Goal: Task Accomplishment & Management: Use online tool/utility

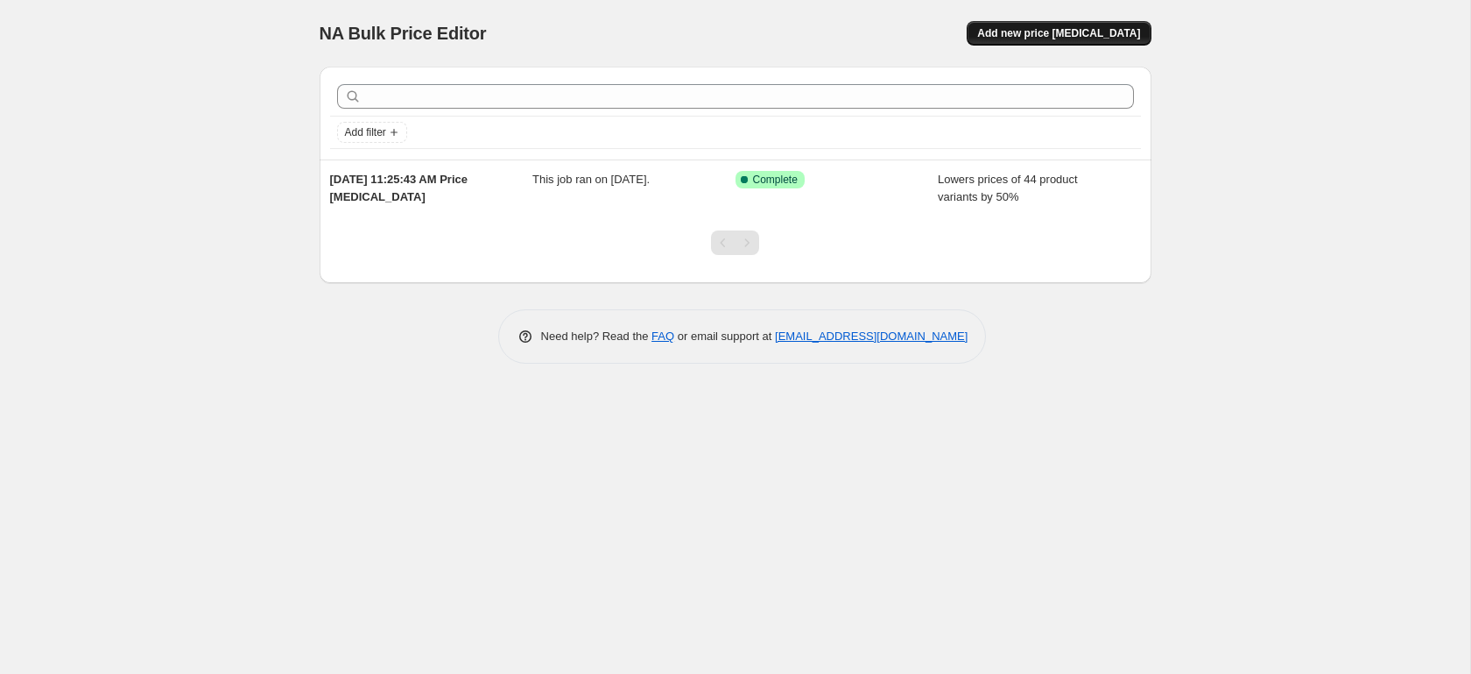
click at [1037, 36] on span "Add new price [MEDICAL_DATA]" at bounding box center [1058, 33] width 163 height 14
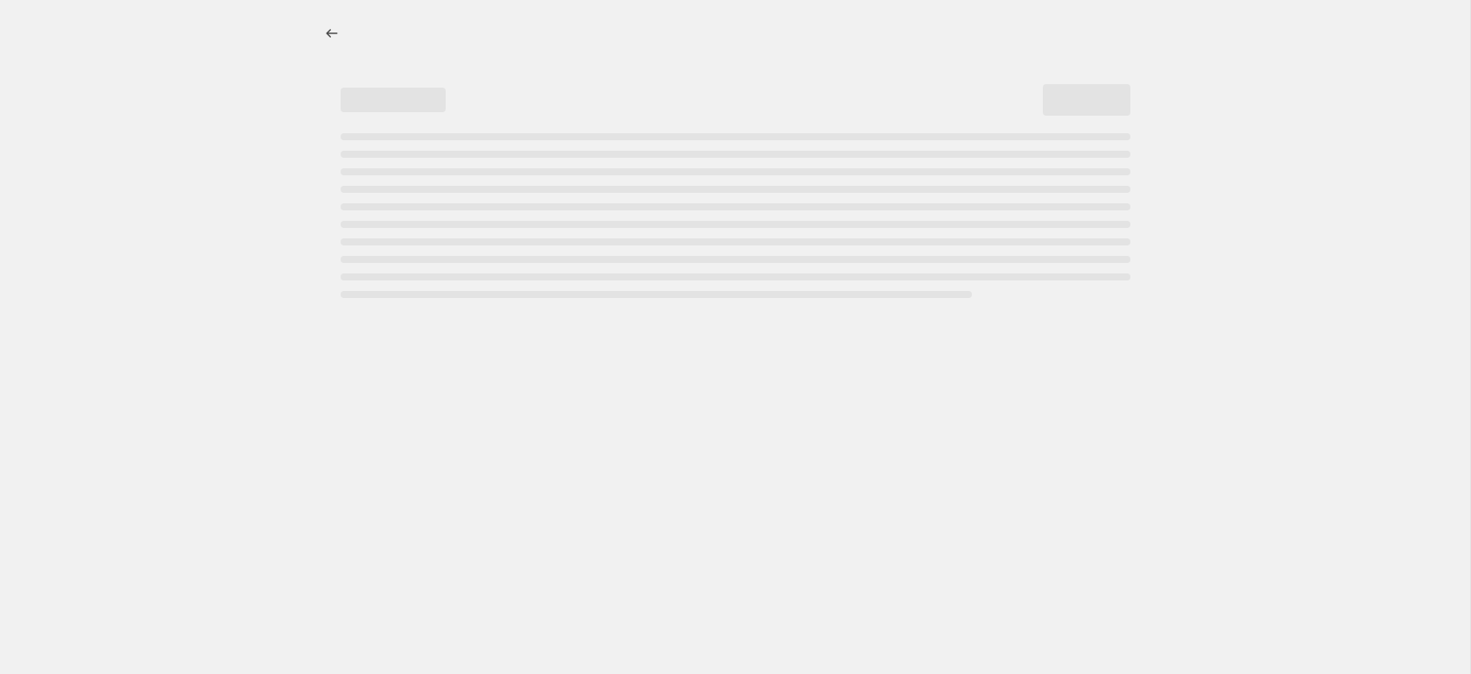
select select "percentage"
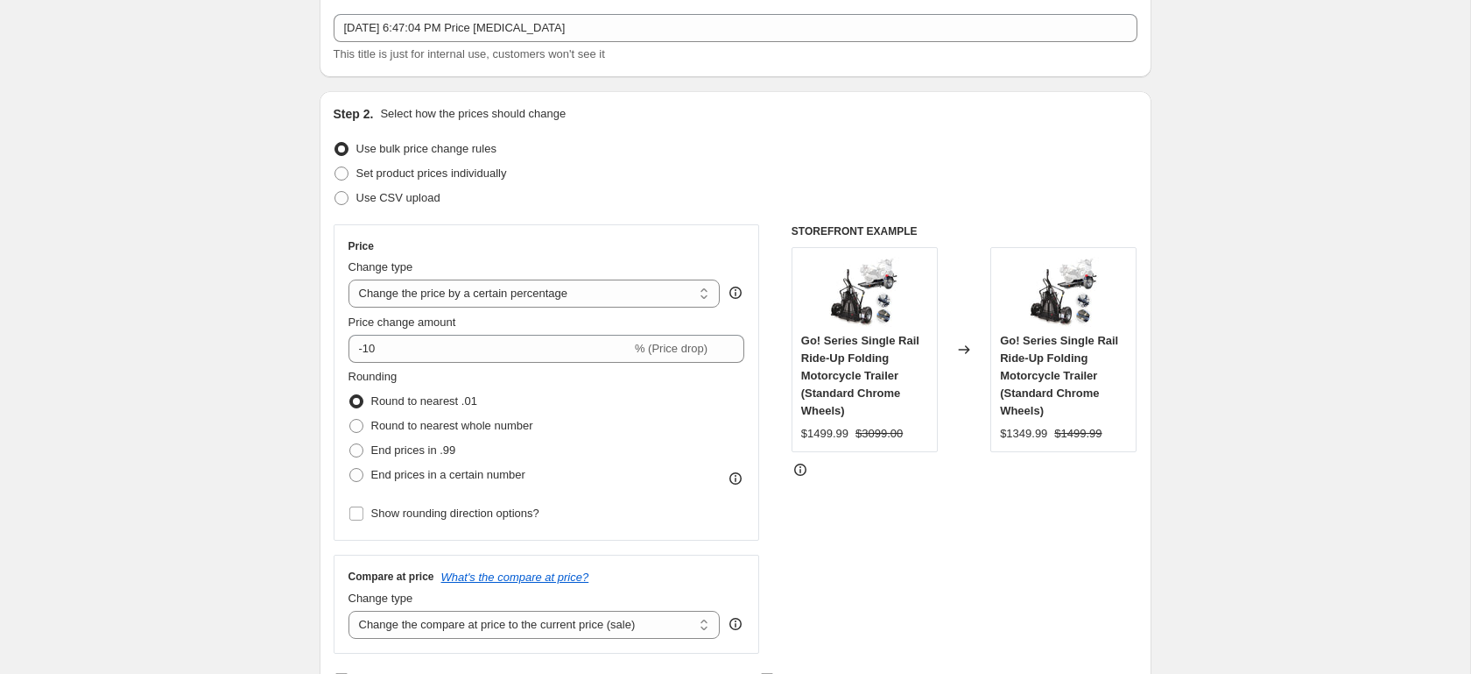
scroll to position [101, 0]
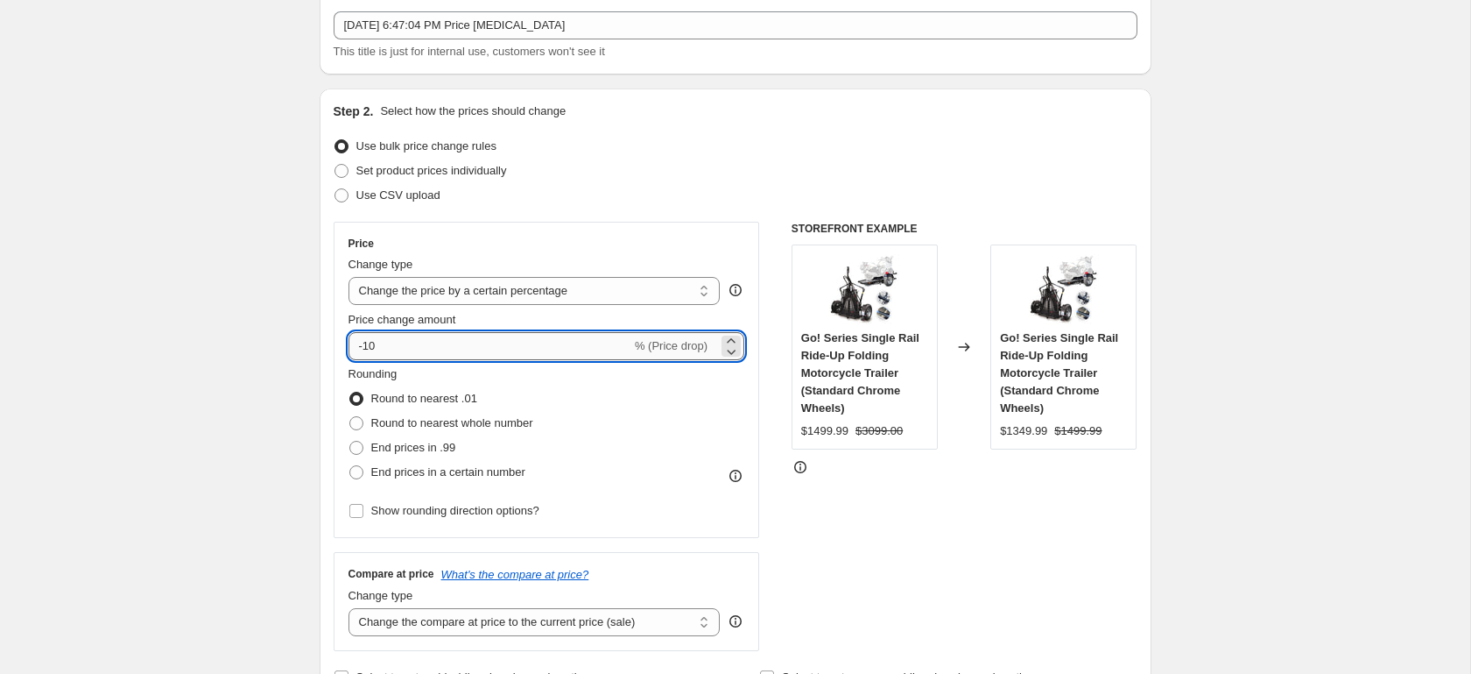
drag, startPoint x: 365, startPoint y: 348, endPoint x: 440, endPoint y: 345, distance: 74.5
click at [431, 347] on input "-10" at bounding box center [490, 346] width 283 height 28
type input "-50"
click at [354, 466] on span at bounding box center [356, 472] width 14 height 14
click at [350, 466] on input "End prices in a certain number" at bounding box center [349, 465] width 1 height 1
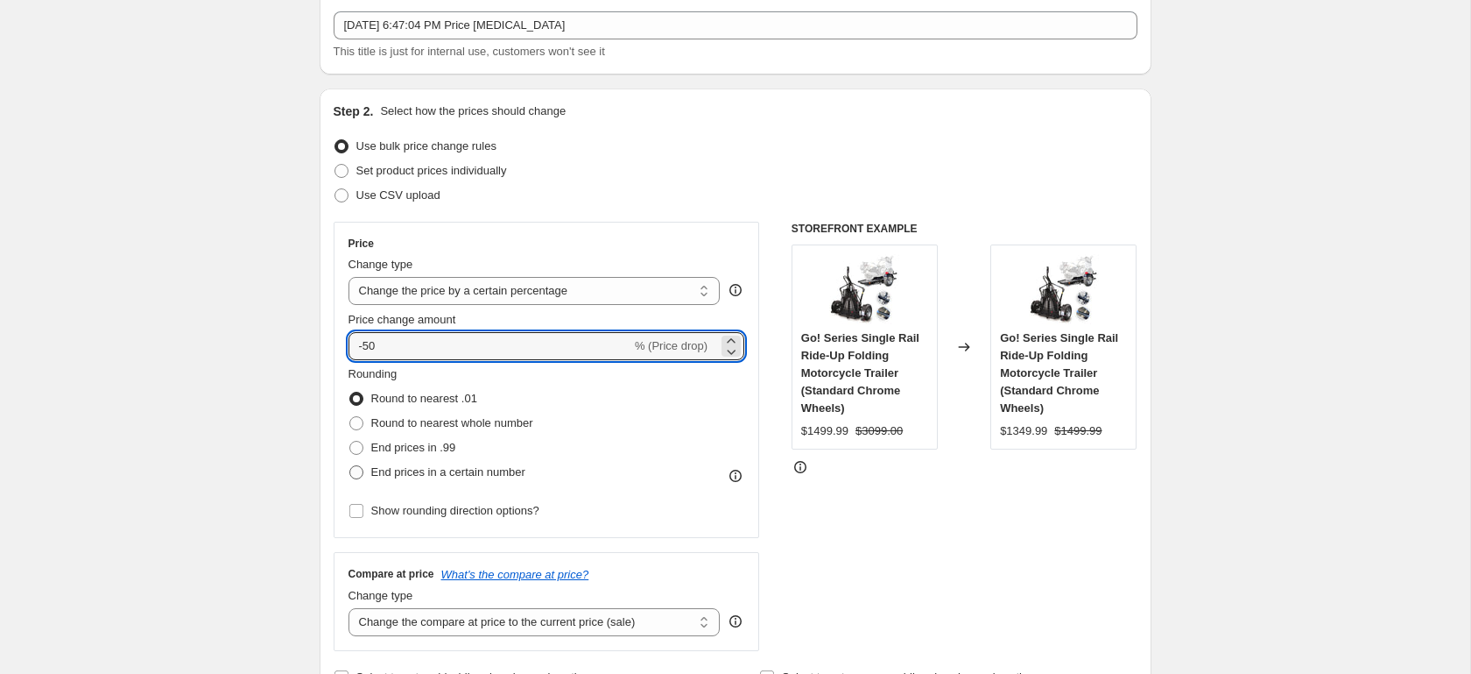
radio input "true"
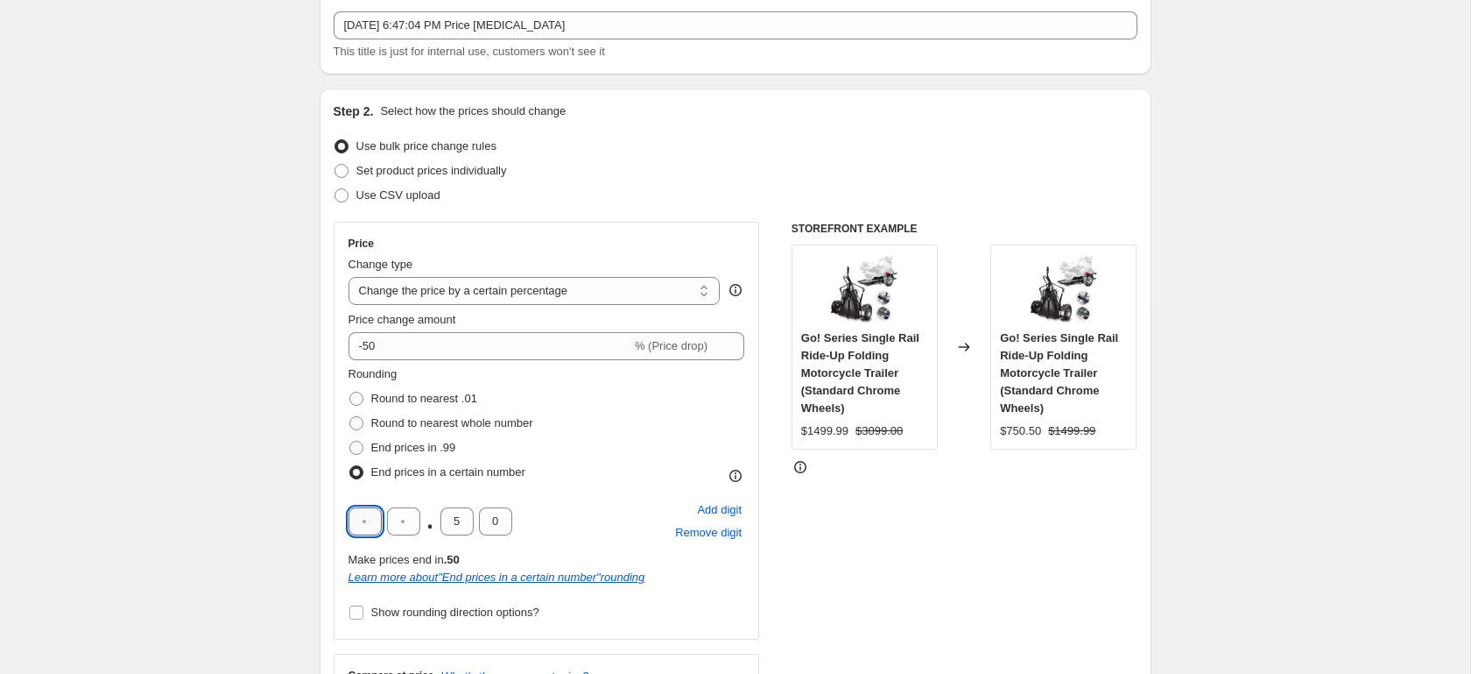
click at [365, 530] on input "text" at bounding box center [365, 521] width 33 height 28
type input "9"
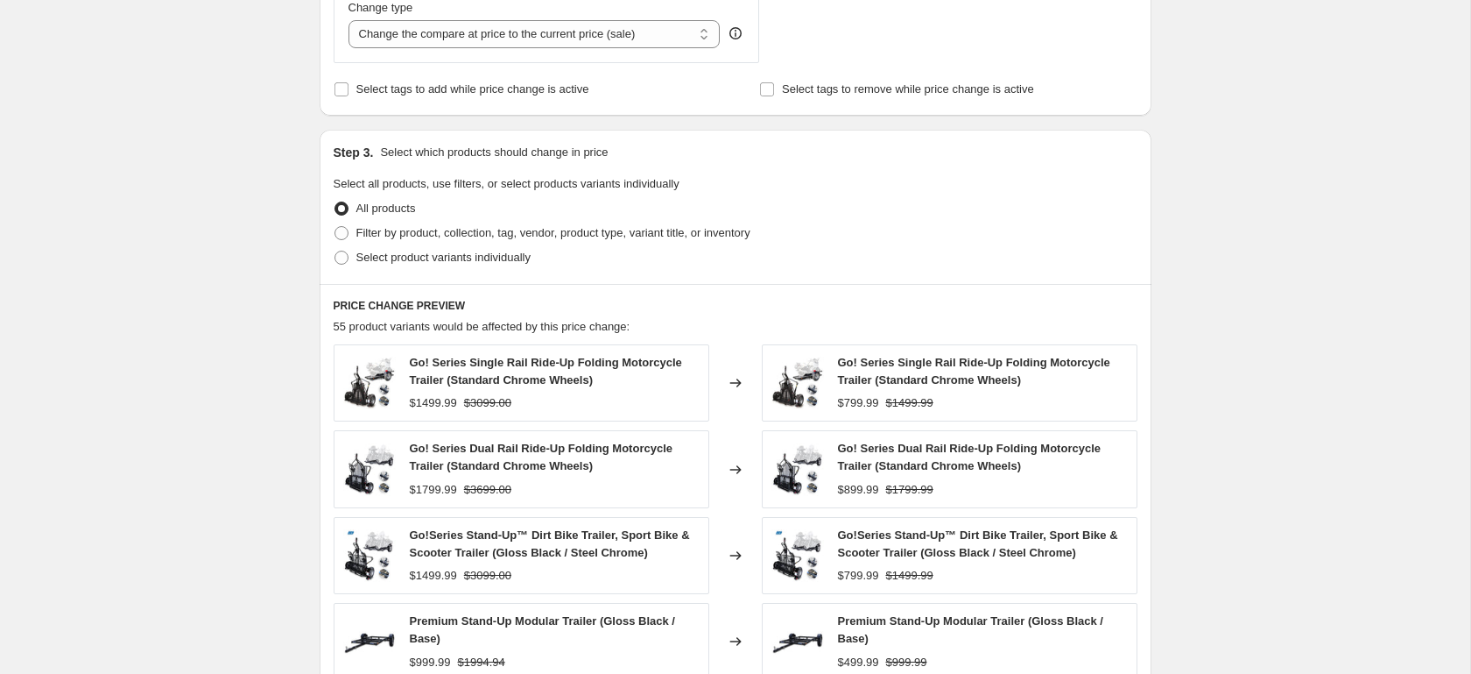
scroll to position [900, 0]
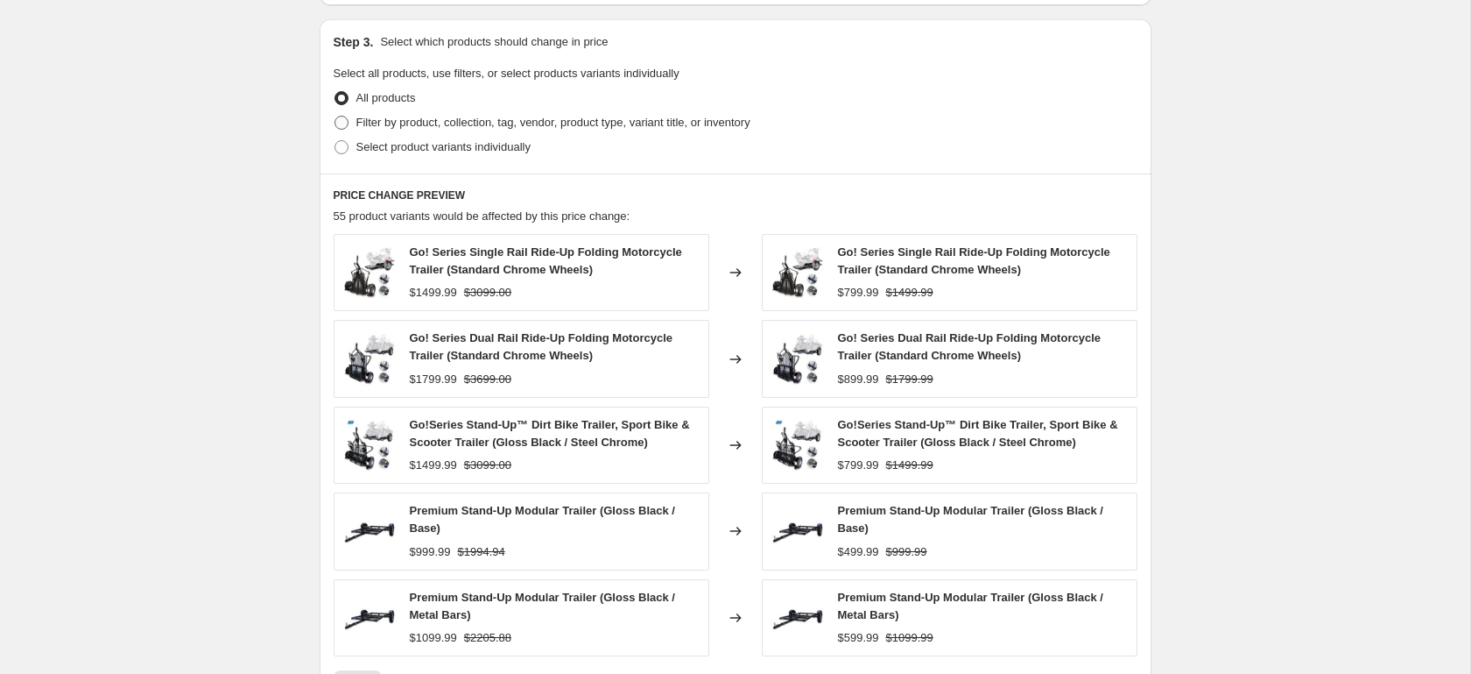
type input "9"
click at [390, 124] on span "Filter by product, collection, tag, vendor, product type, variant title, or inv…" at bounding box center [553, 122] width 394 height 13
click at [335, 116] on input "Filter by product, collection, tag, vendor, product type, variant title, or inv…" at bounding box center [335, 116] width 1 height 1
radio input "true"
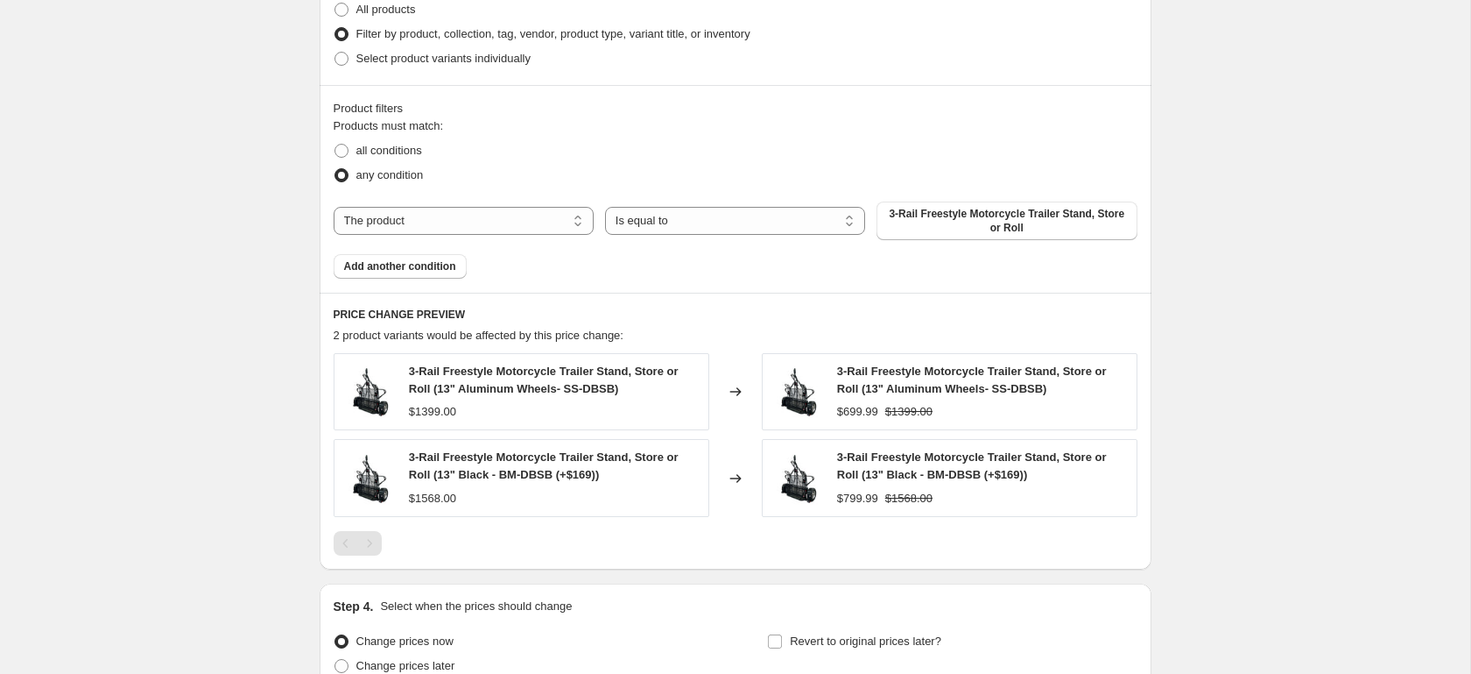
scroll to position [992, 0]
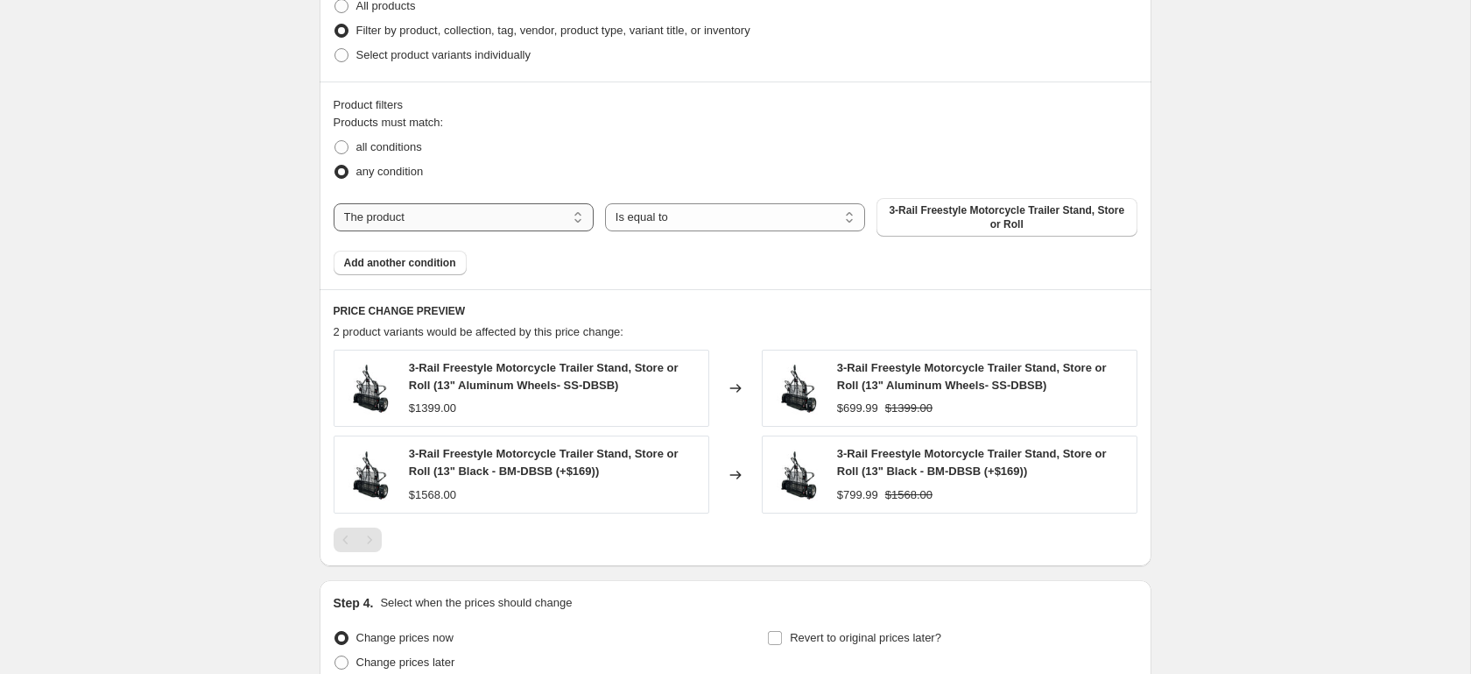
click at [419, 222] on select "The product The product's collection The product's tag The product's vendor The…" at bounding box center [464, 217] width 260 height 28
select select "collection"
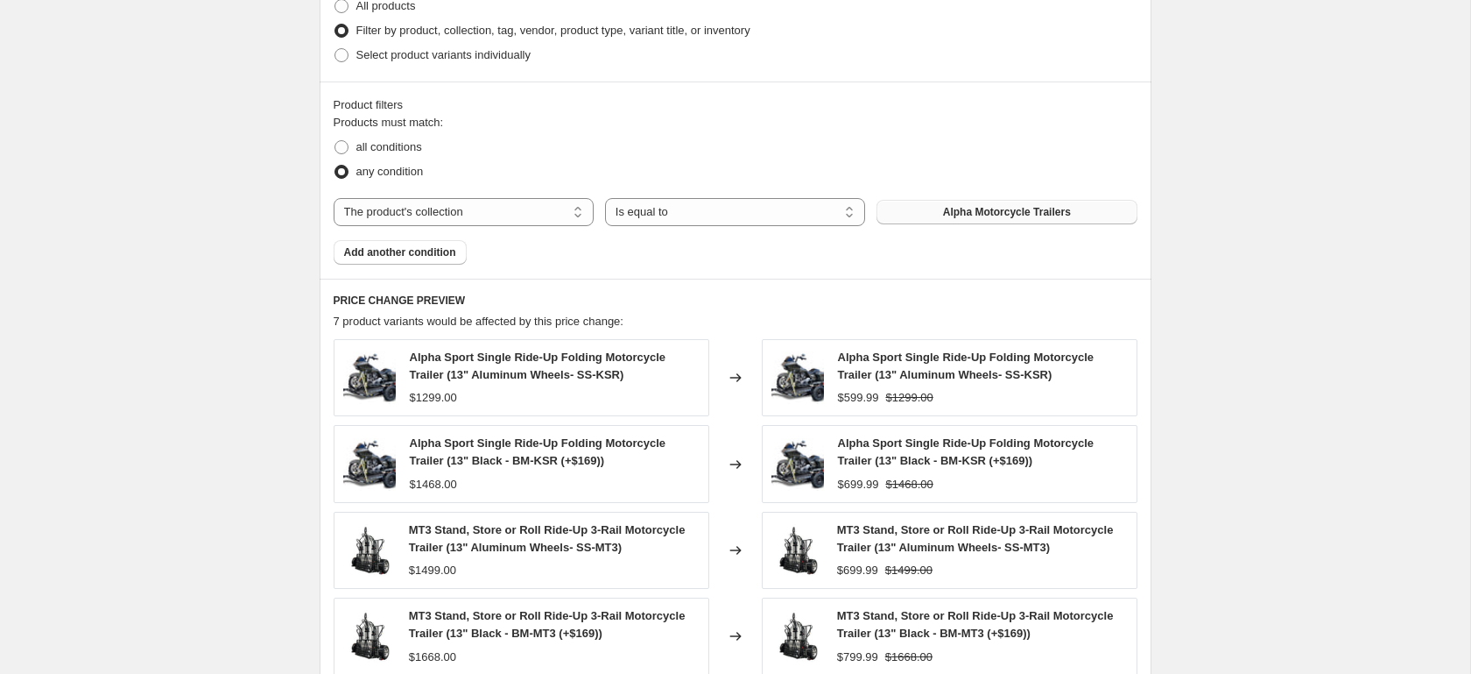
click at [997, 219] on button "Alpha Motorcycle Trailers" at bounding box center [1007, 212] width 260 height 25
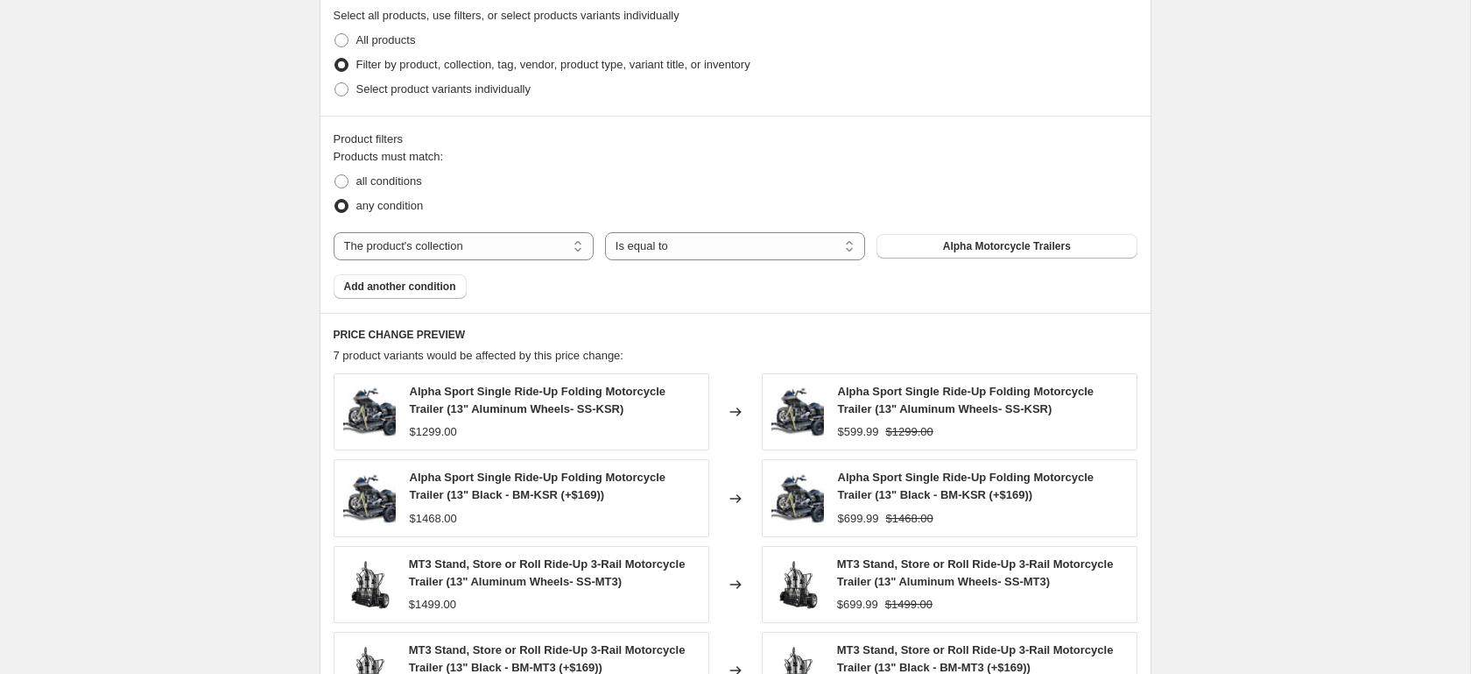
scroll to position [956, 0]
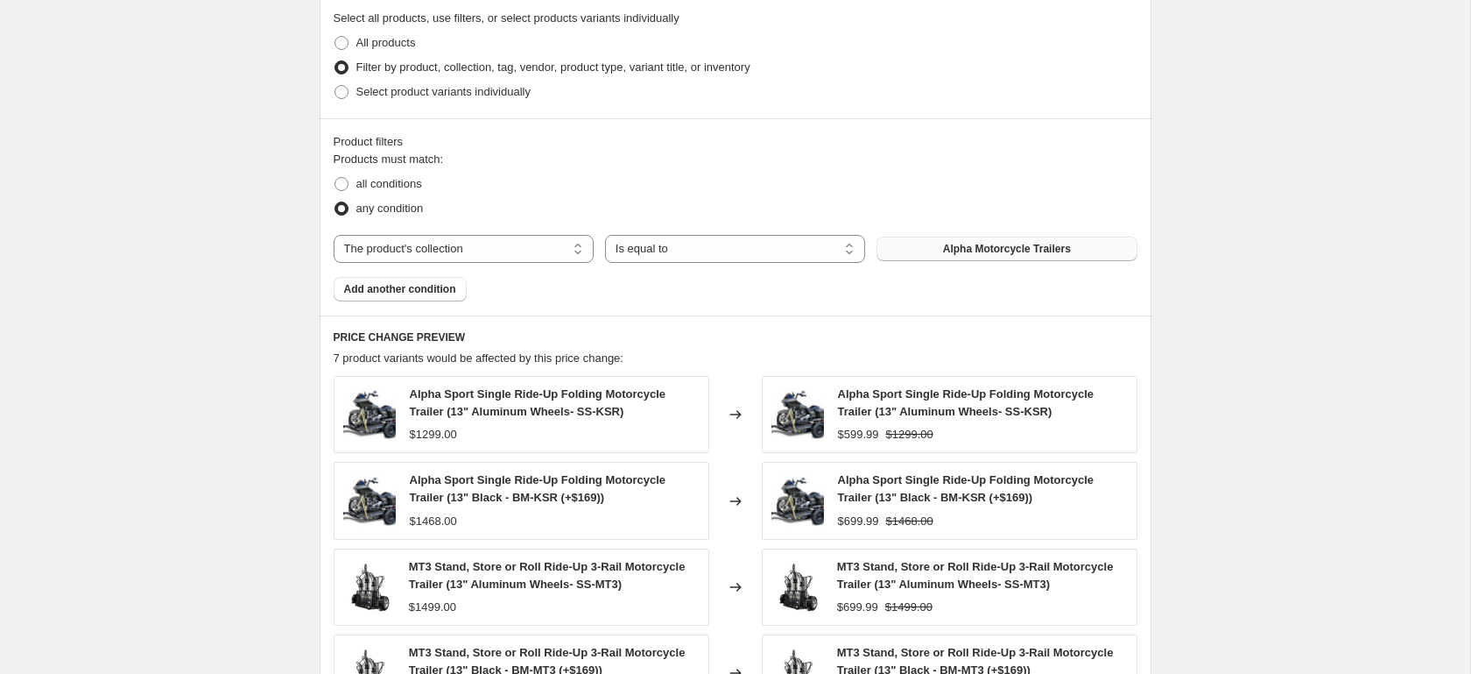
click at [943, 250] on span "Alpha Motorcycle Trailers" at bounding box center [1007, 249] width 128 height 14
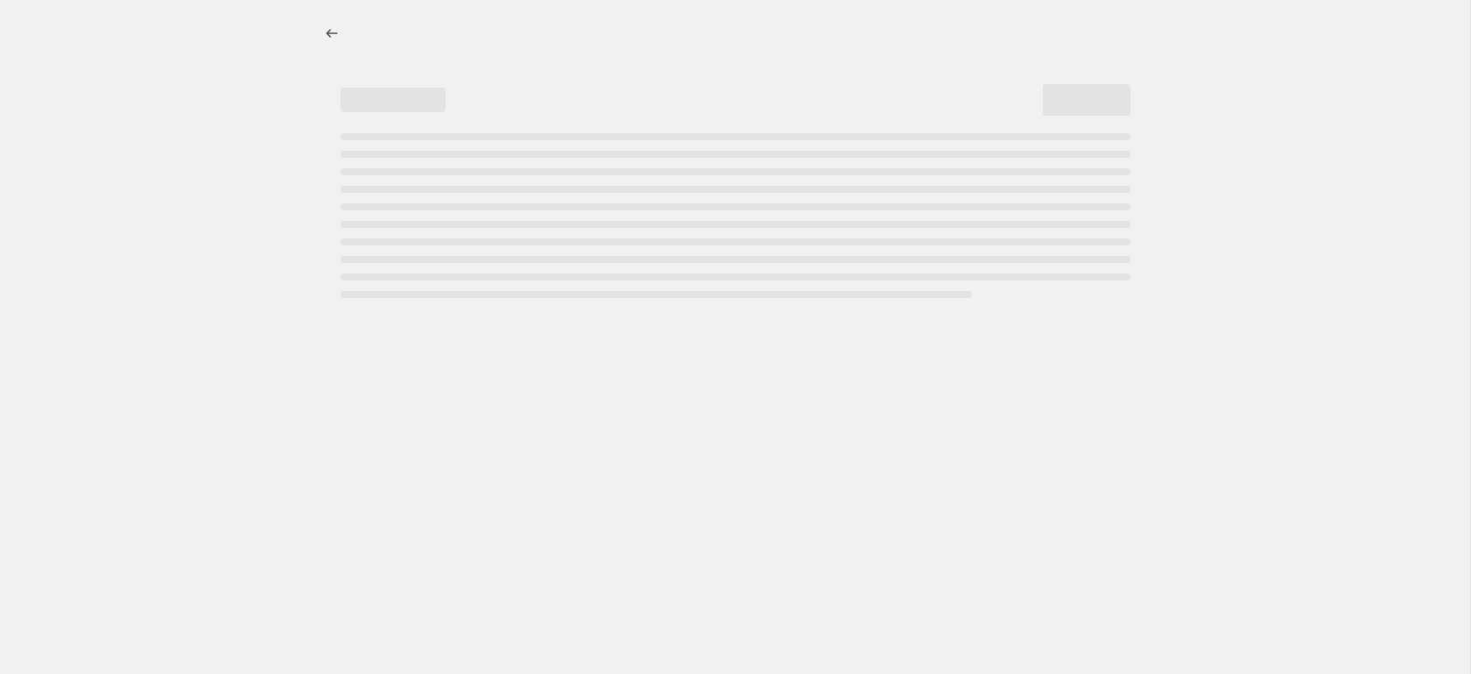
select select "percentage"
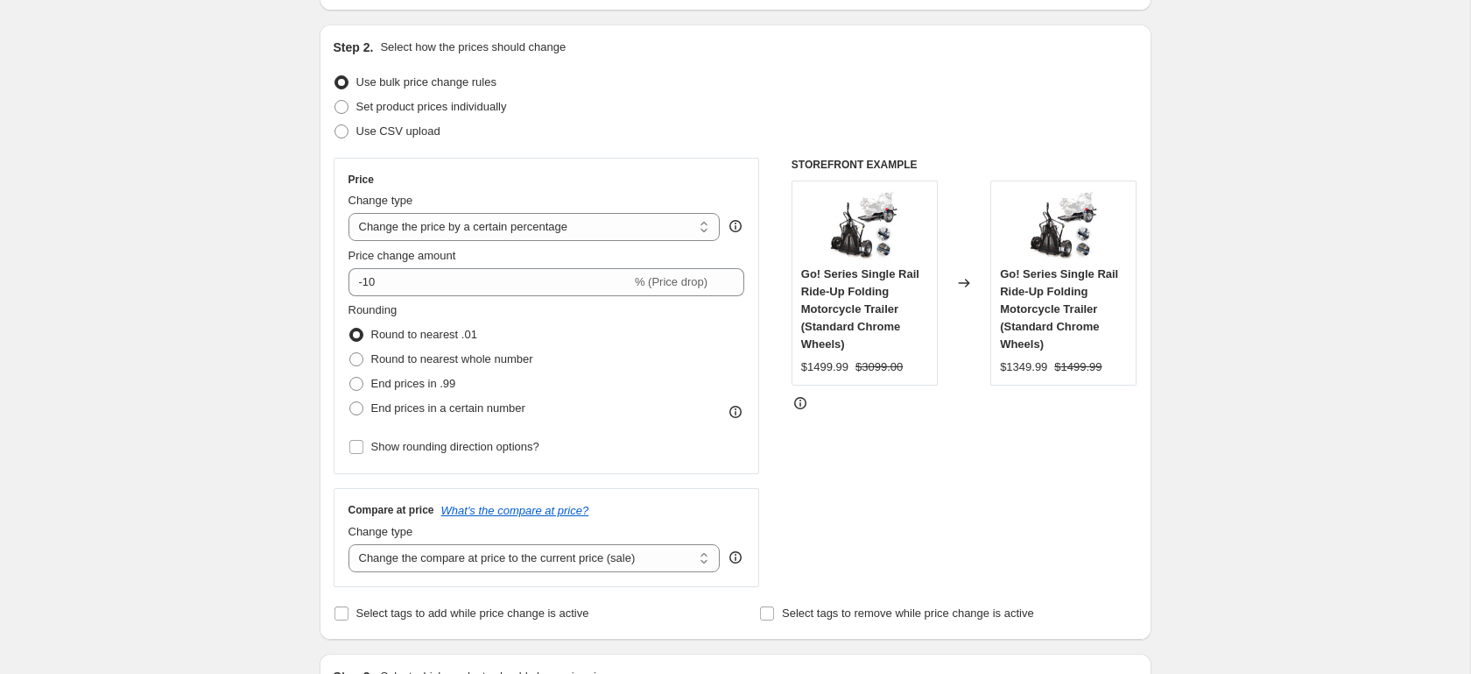
scroll to position [194, 0]
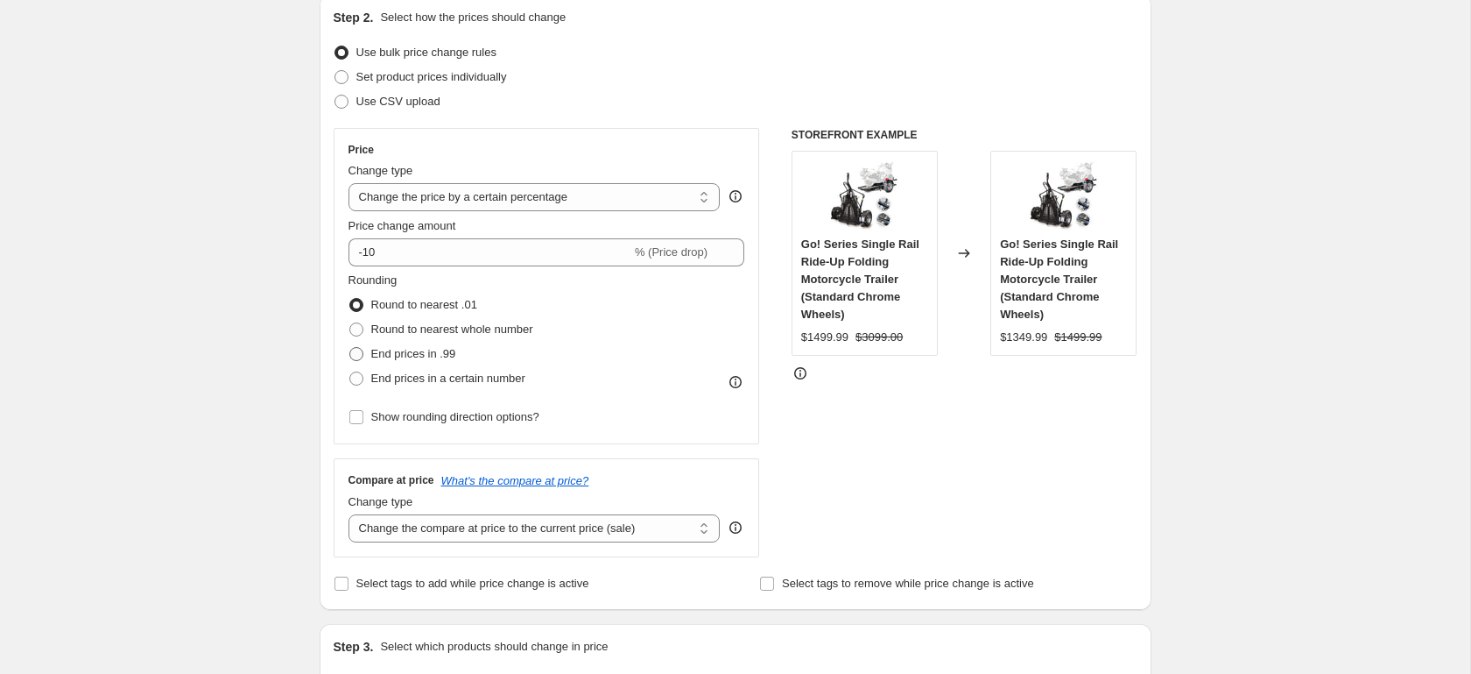
click at [365, 358] on label "End prices in .99" at bounding box center [403, 354] width 108 height 25
click at [350, 348] on input "End prices in .99" at bounding box center [349, 347] width 1 height 1
radio input "true"
click at [367, 257] on input "-10" at bounding box center [490, 252] width 283 height 28
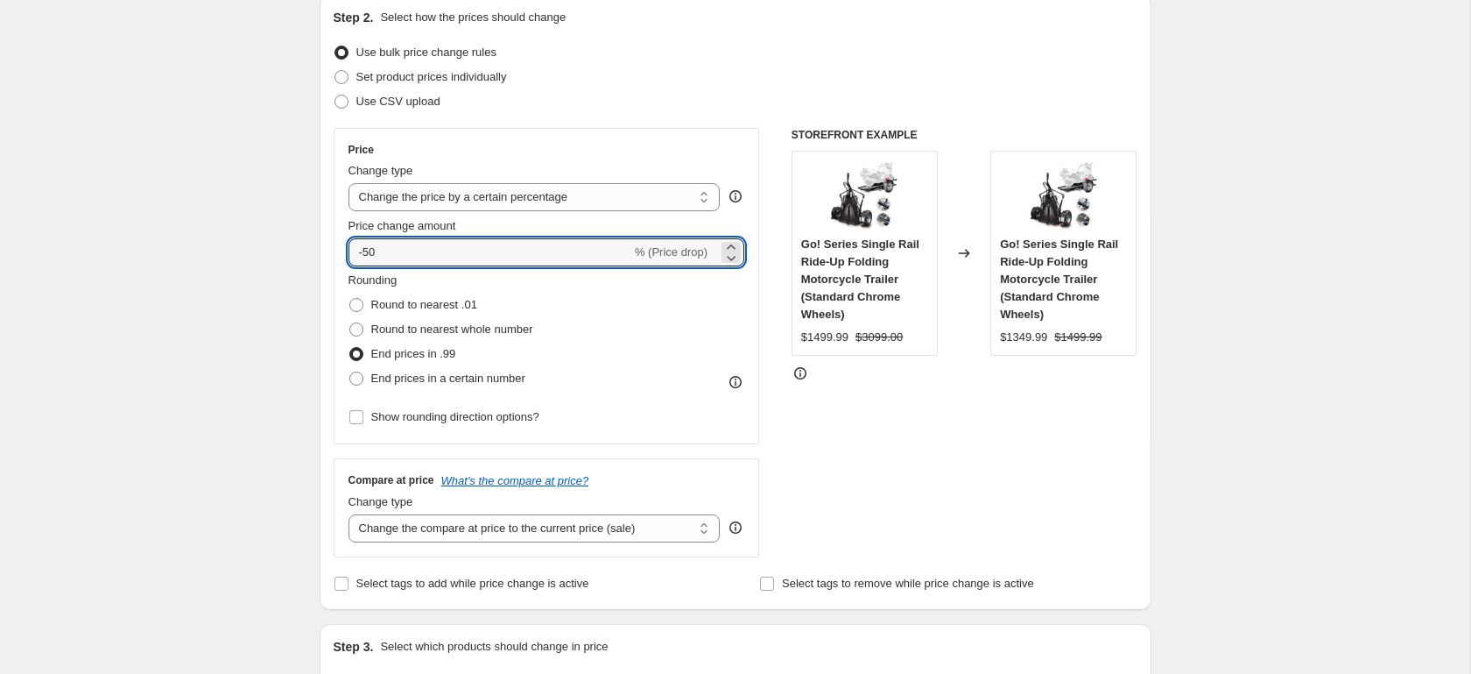
type input "-50"
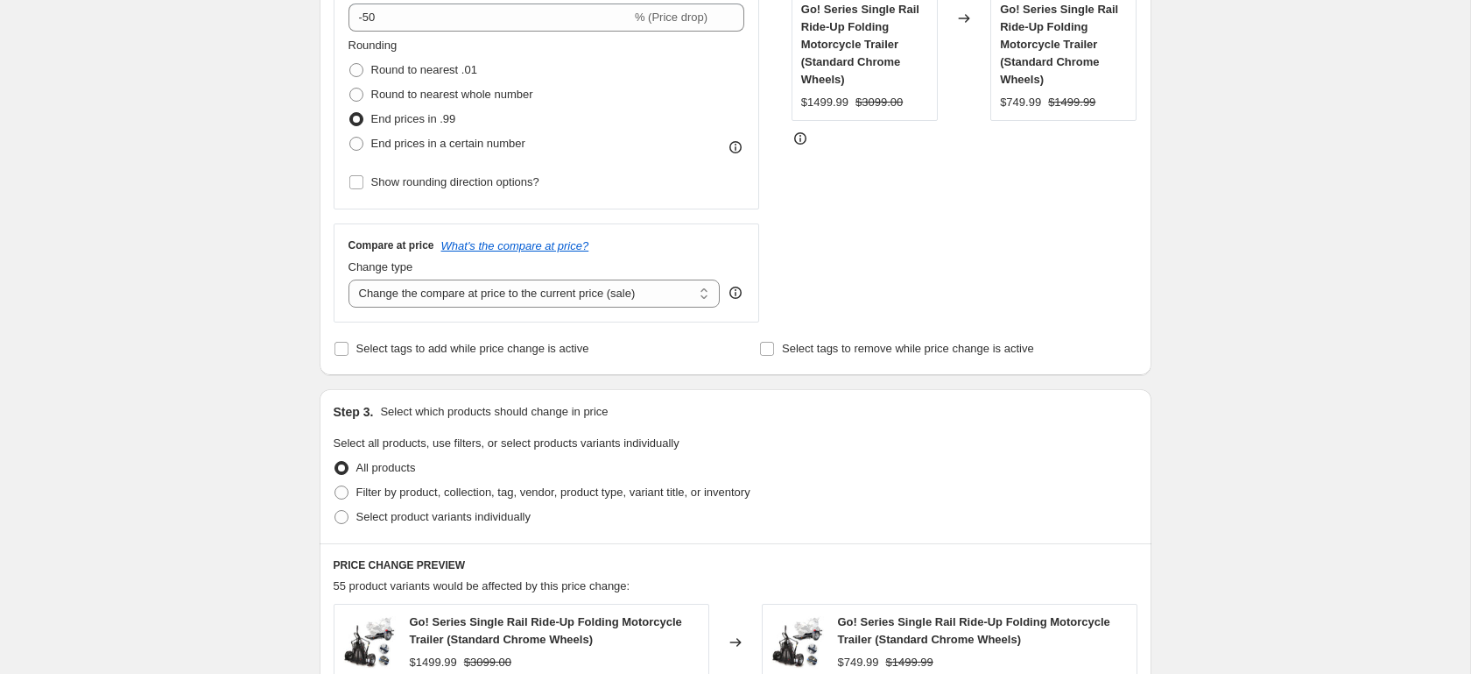
scroll to position [462, 0]
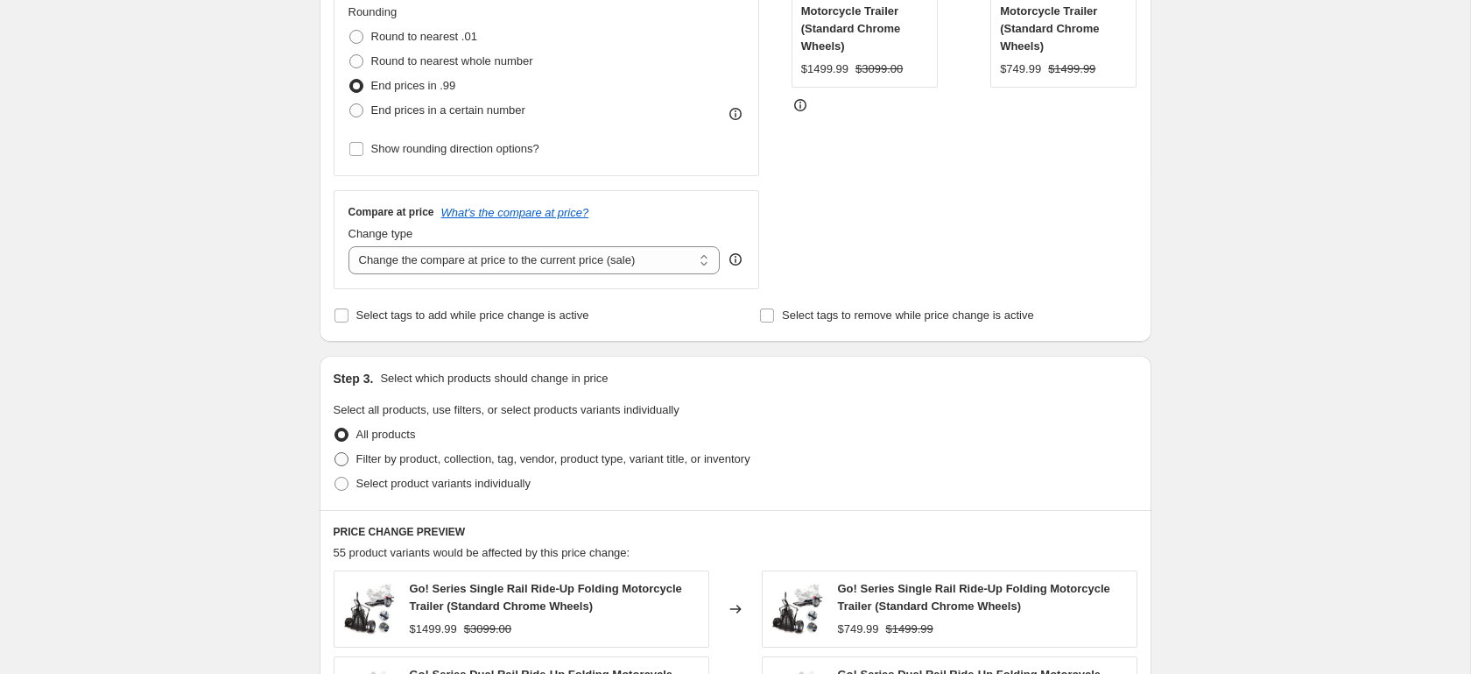
click at [448, 465] on span "Filter by product, collection, tag, vendor, product type, variant title, or inv…" at bounding box center [553, 458] width 394 height 13
click at [335, 453] on input "Filter by product, collection, tag, vendor, product type, variant title, or inv…" at bounding box center [335, 452] width 1 height 1
radio input "true"
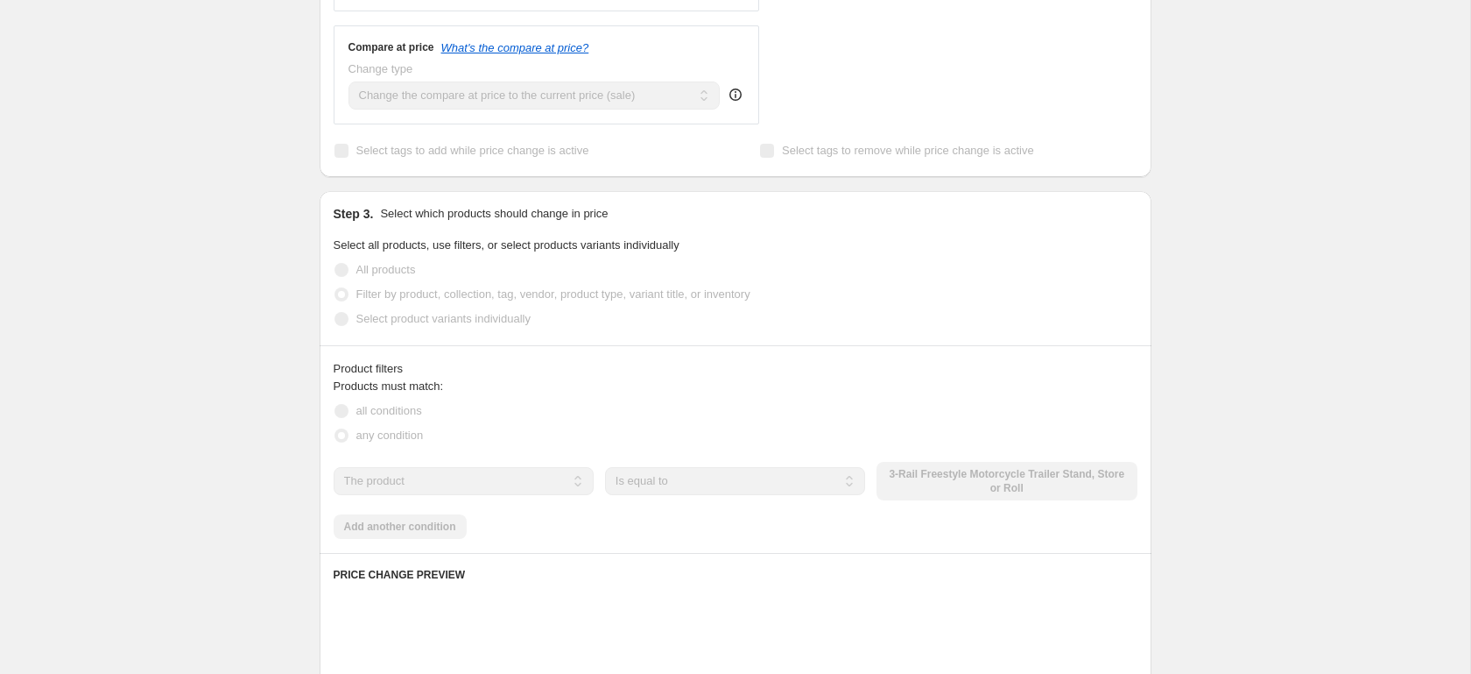
scroll to position [639, 0]
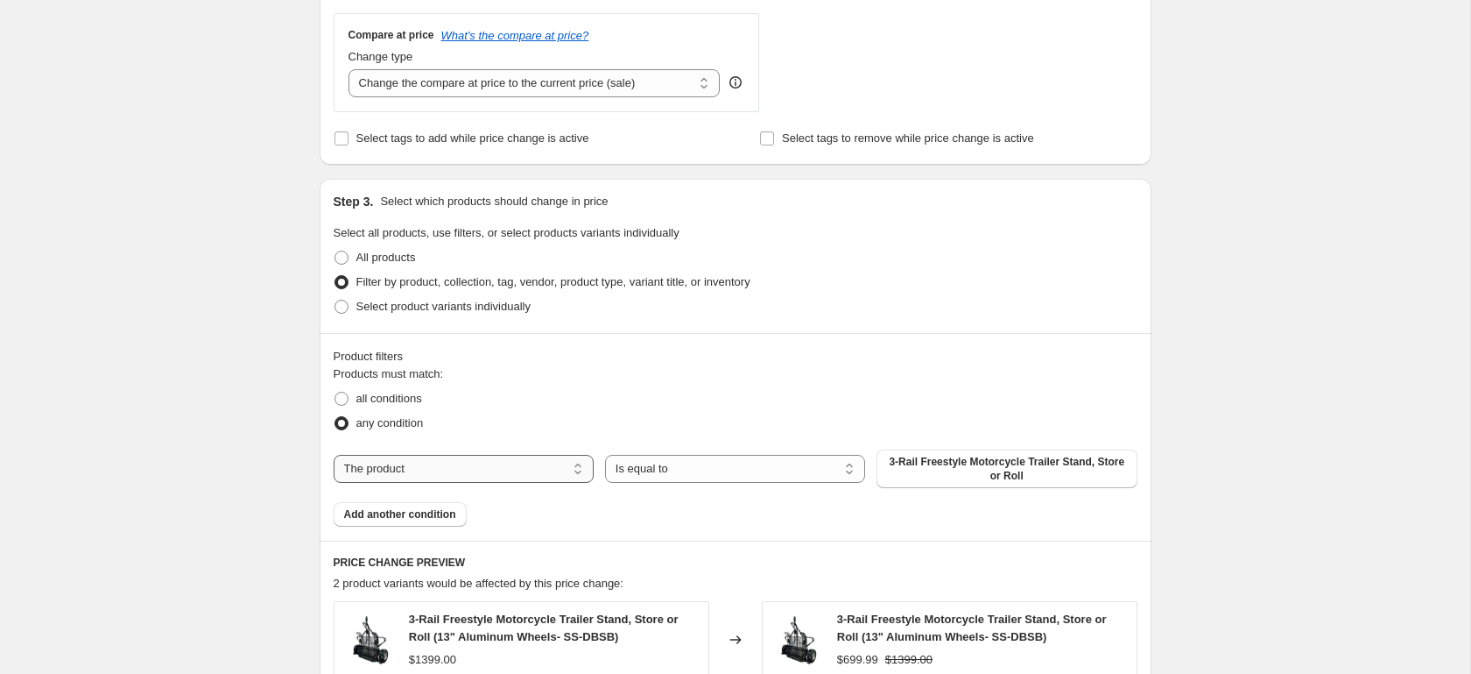
click at [471, 472] on select "The product The product's collection The product's tag The product's vendor The…" at bounding box center [464, 469] width 260 height 28
select select "collection"
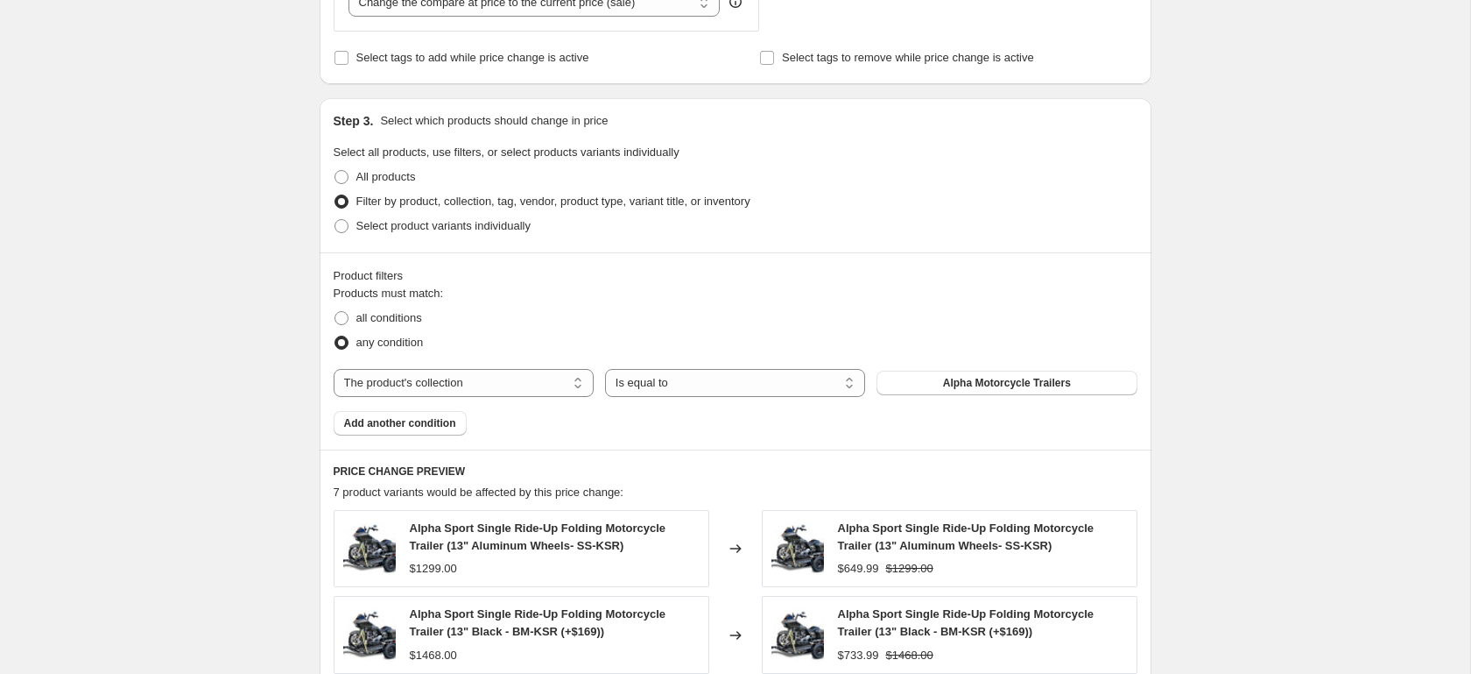
scroll to position [727, 0]
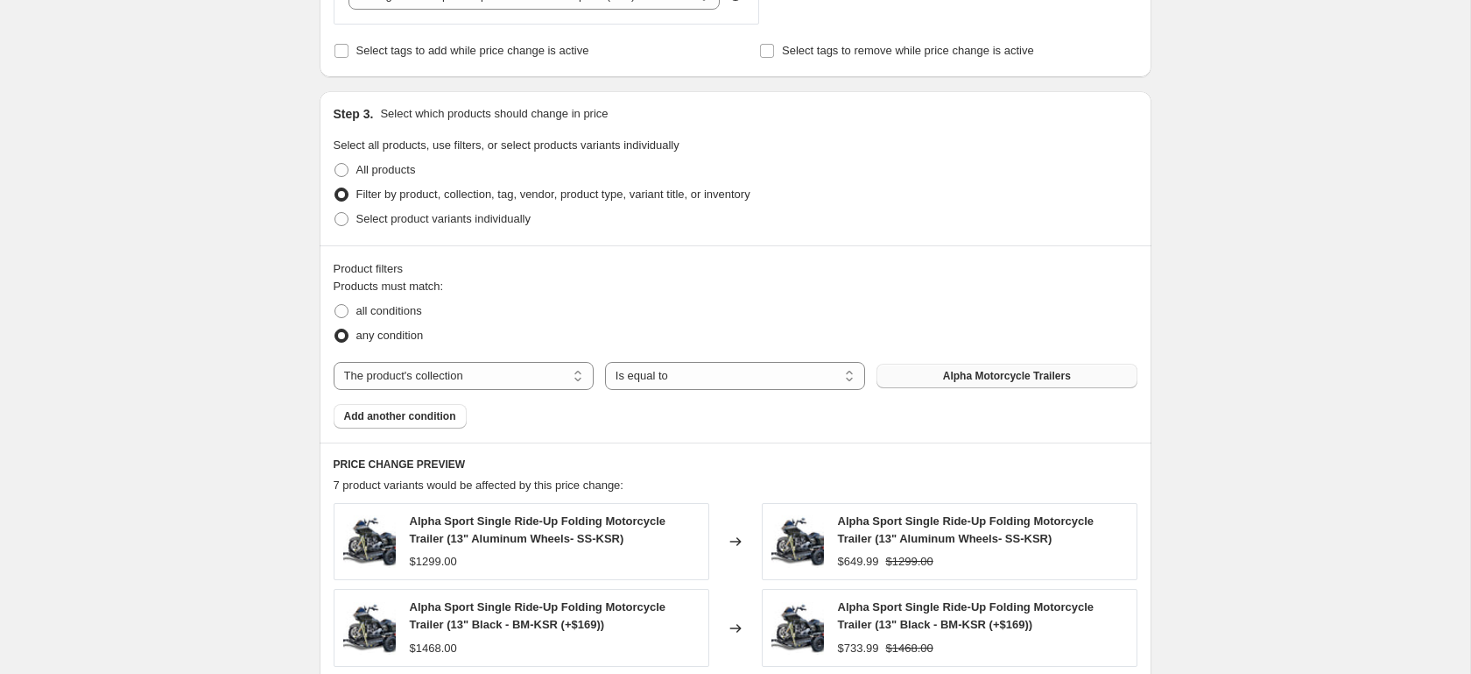
click at [939, 384] on button "Alpha Motorcycle Trailers" at bounding box center [1007, 375] width 260 height 25
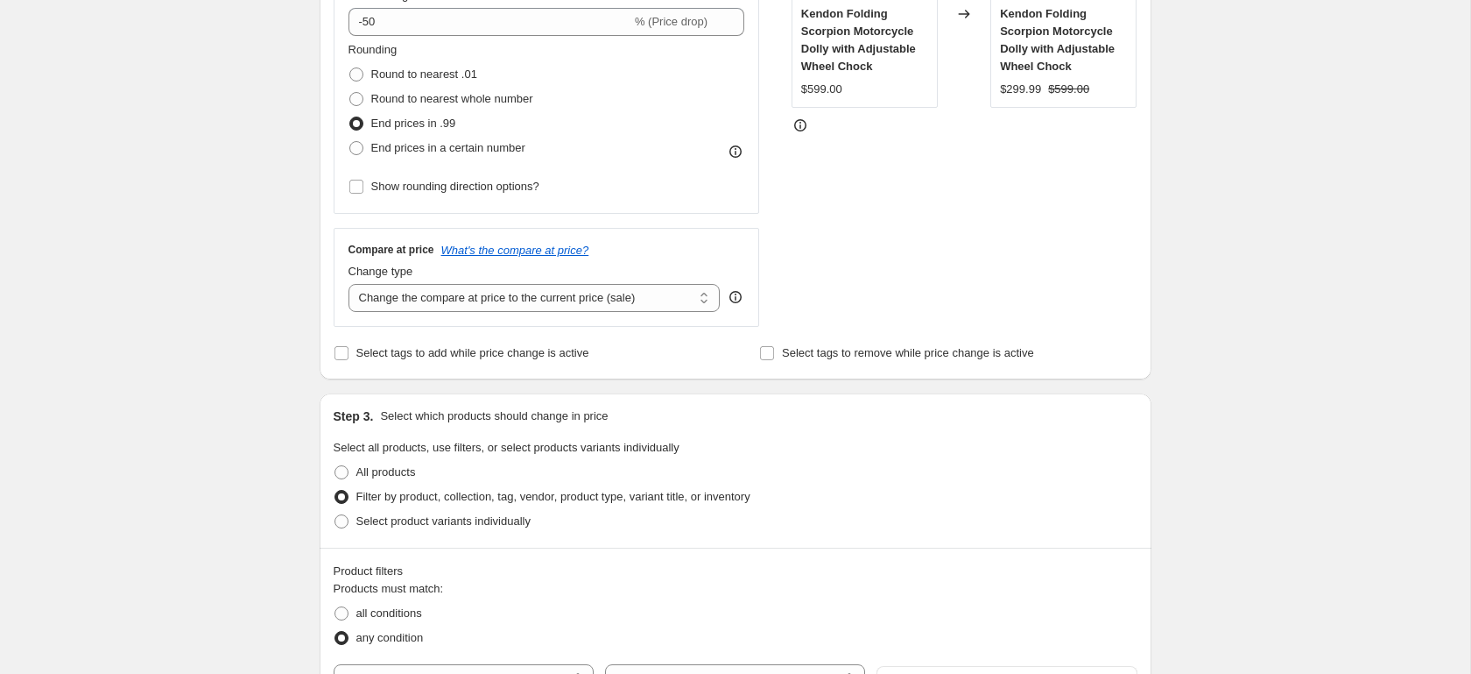
scroll to position [423, 0]
click at [406, 152] on span "End prices in a certain number" at bounding box center [448, 149] width 154 height 13
click at [350, 144] on input "End prices in a certain number" at bounding box center [349, 143] width 1 height 1
radio input "true"
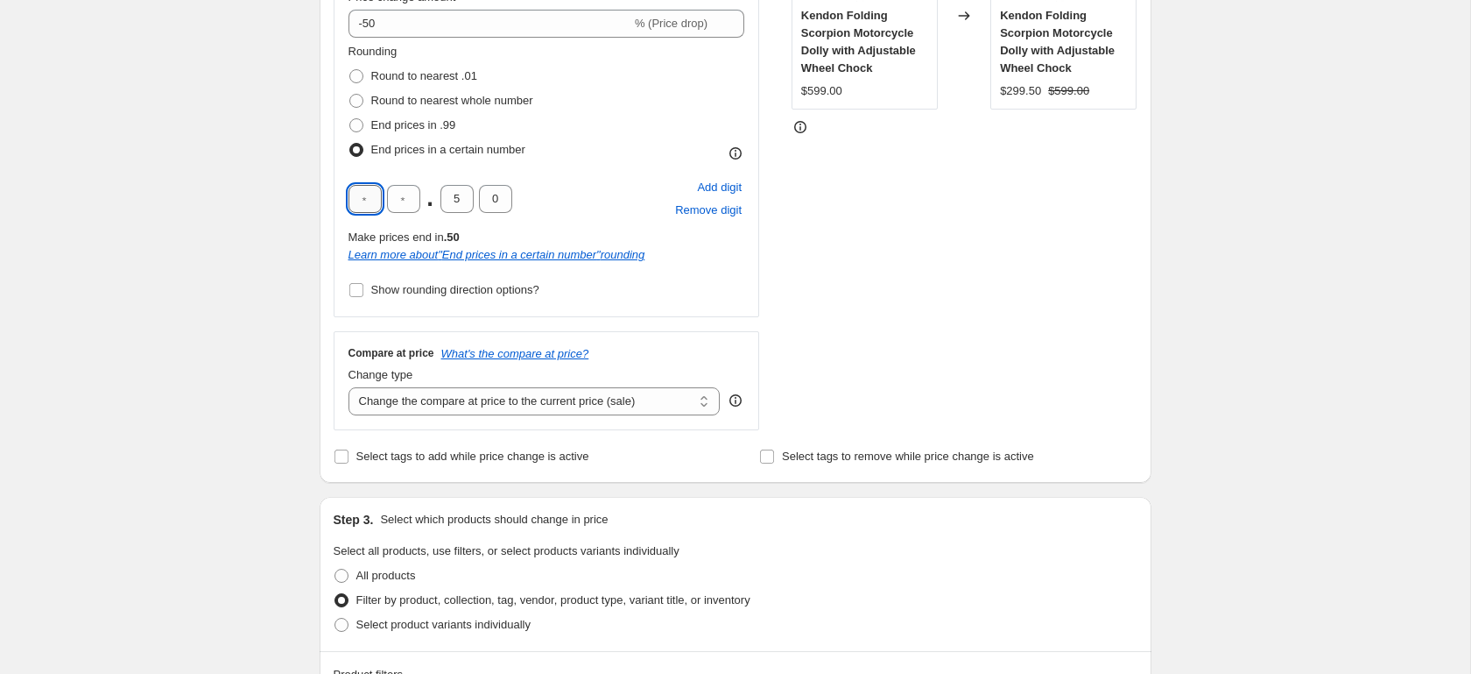
click at [378, 196] on input "text" at bounding box center [365, 199] width 33 height 28
type input "9"
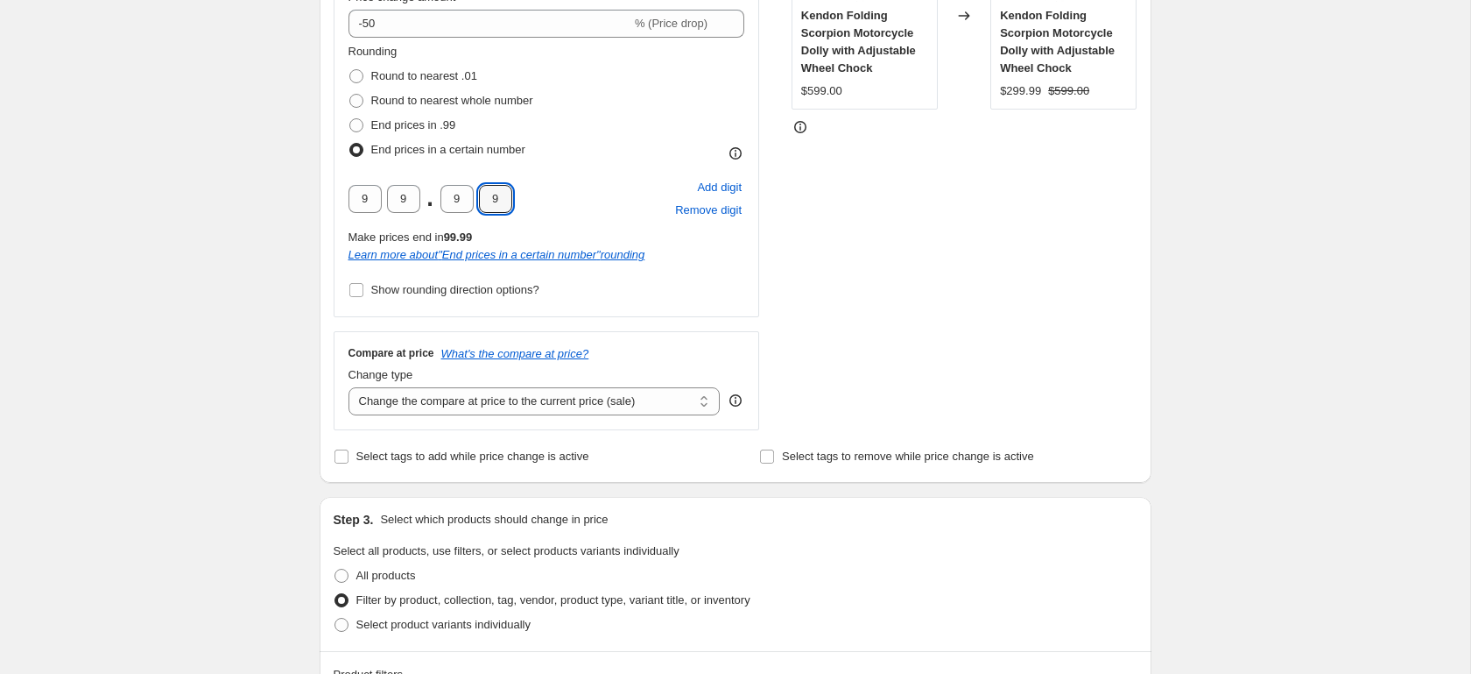
click at [262, 228] on div "Create new price change job. This page is ready Create new price change job Dra…" at bounding box center [735, 564] width 1470 height 1974
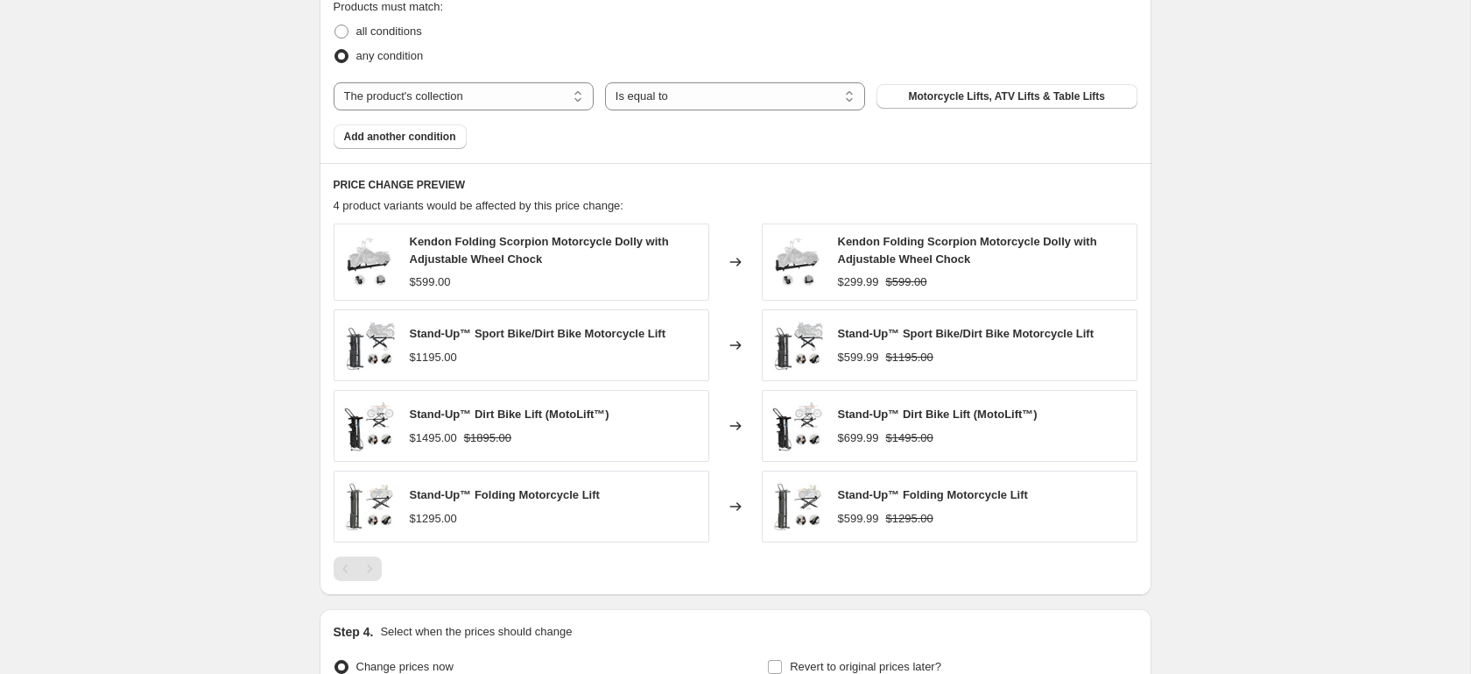
scroll to position [1301, 0]
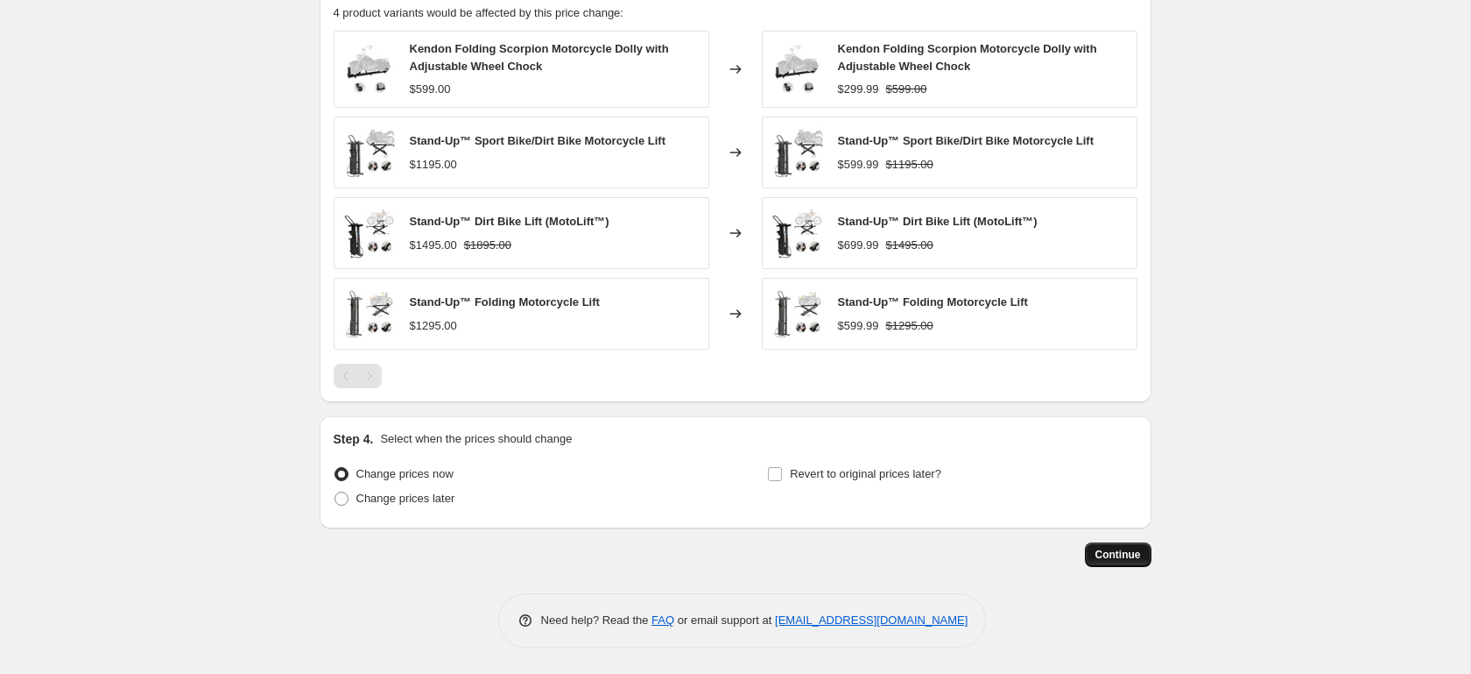
click at [1131, 554] on span "Continue" at bounding box center [1119, 554] width 46 height 14
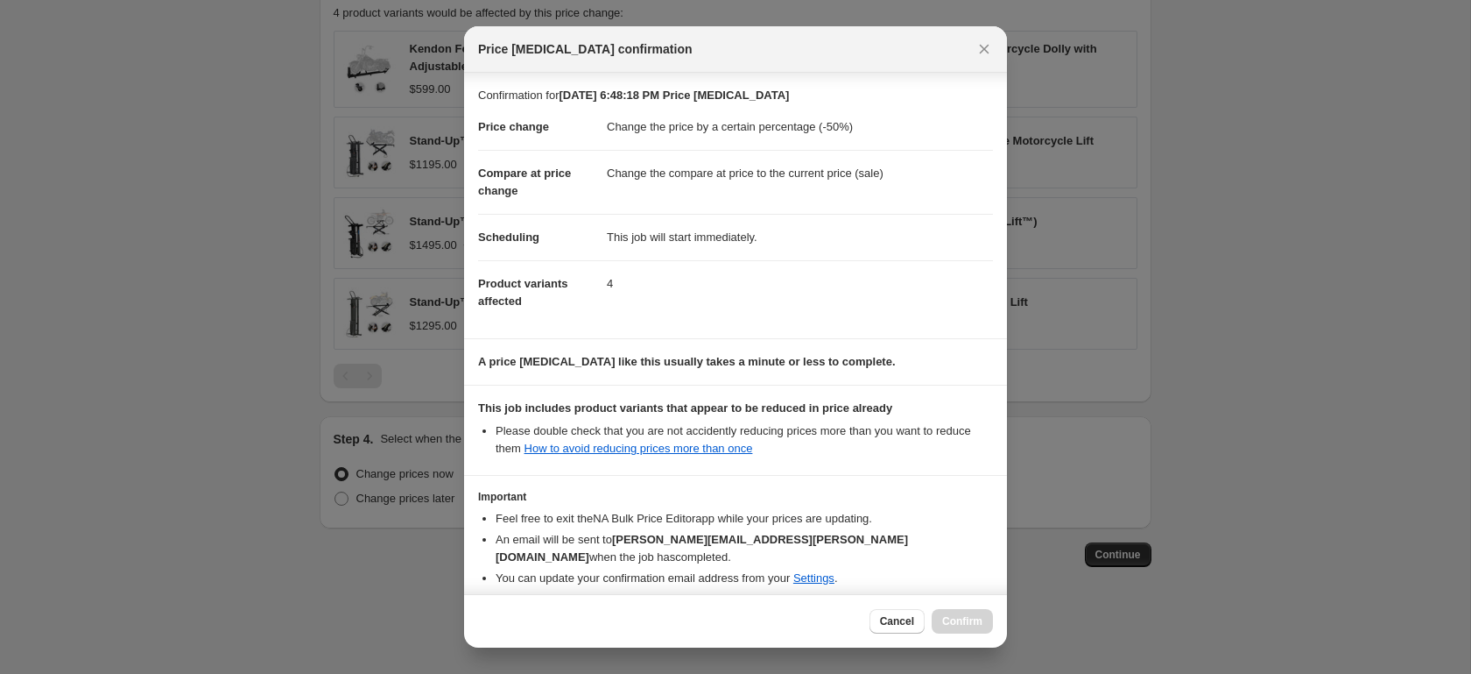
scroll to position [64, 0]
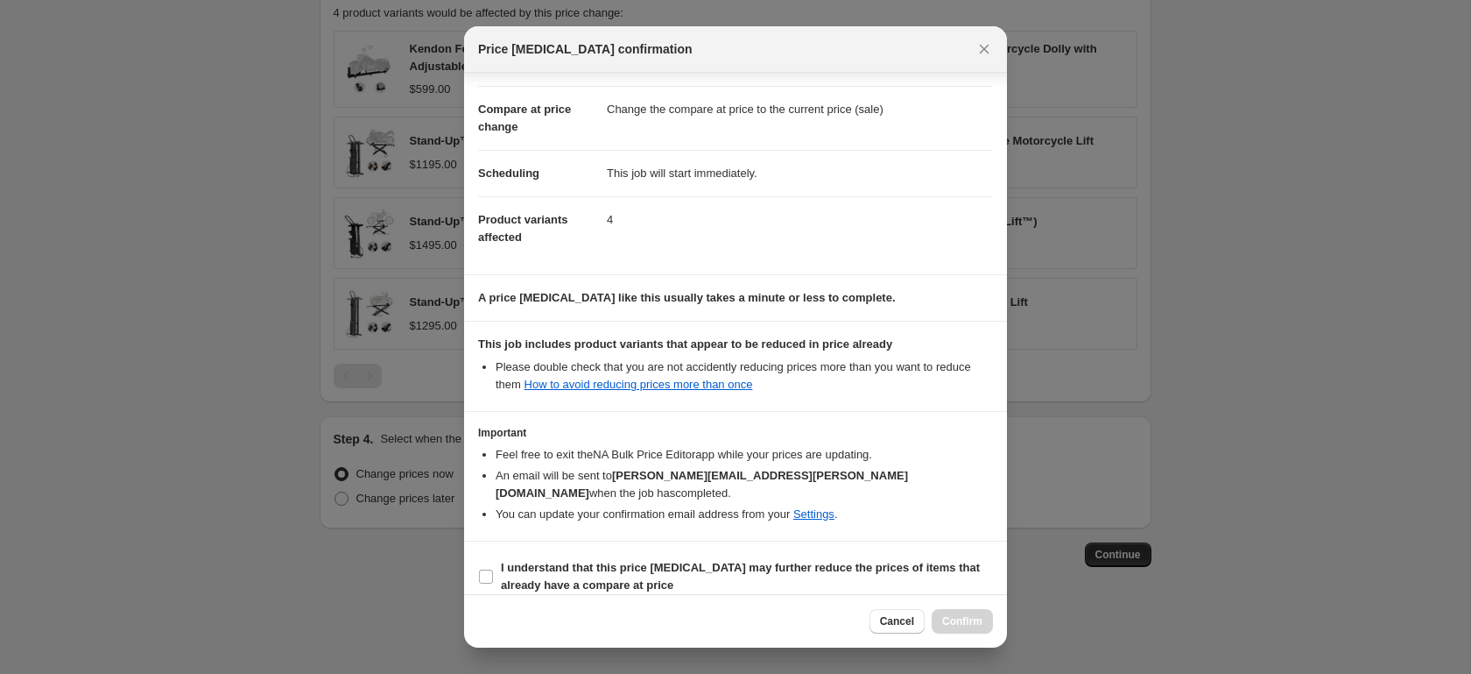
click at [834, 541] on section "I understand that this price change job may further reduce the prices of items …" at bounding box center [735, 576] width 543 height 70
click at [834, 561] on b "I understand that this price change job may further reduce the prices of items …" at bounding box center [740, 576] width 479 height 31
click at [493, 569] on input "I understand that this price change job may further reduce the prices of items …" at bounding box center [486, 576] width 14 height 14
checkbox input "true"
click at [961, 617] on span "Confirm" at bounding box center [962, 621] width 40 height 14
